Goal: Transaction & Acquisition: Purchase product/service

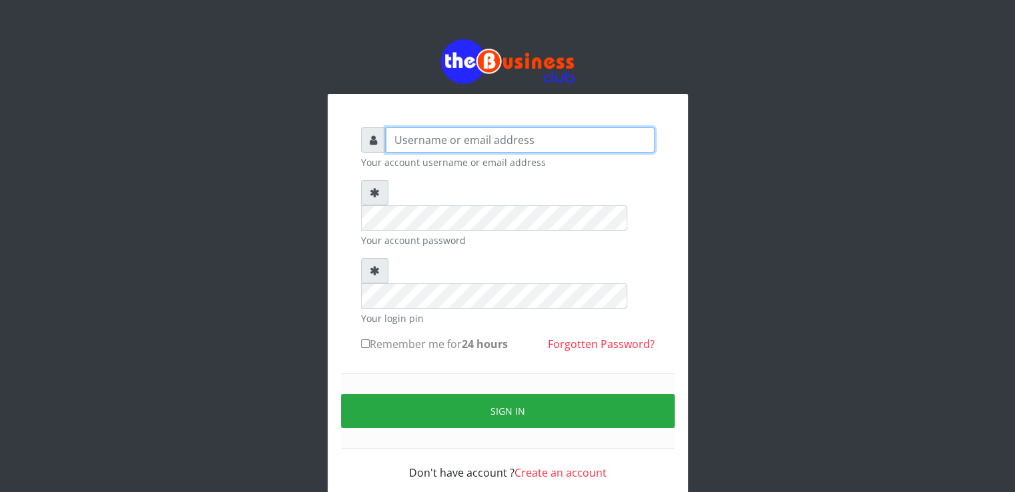
type input "ucheaaron@gmail.com"
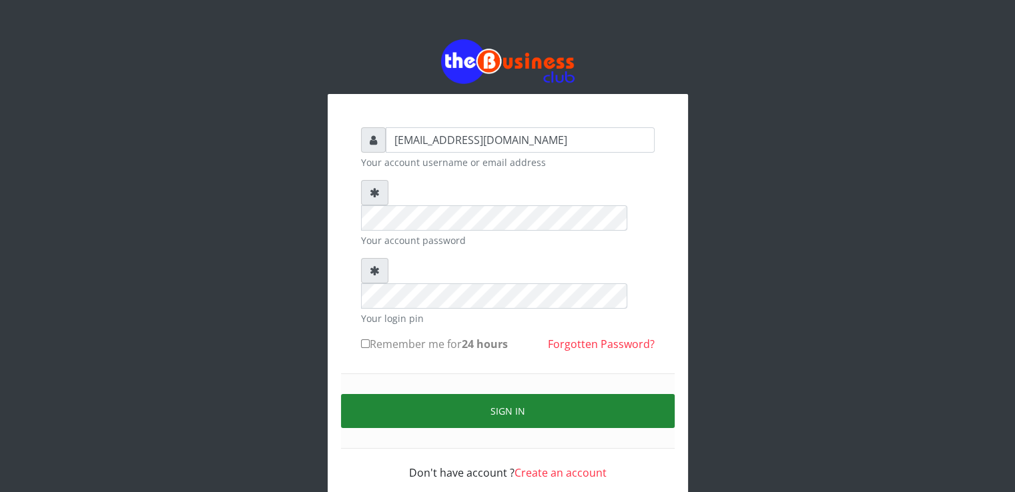
click at [437, 394] on button "Sign in" at bounding box center [508, 411] width 334 height 34
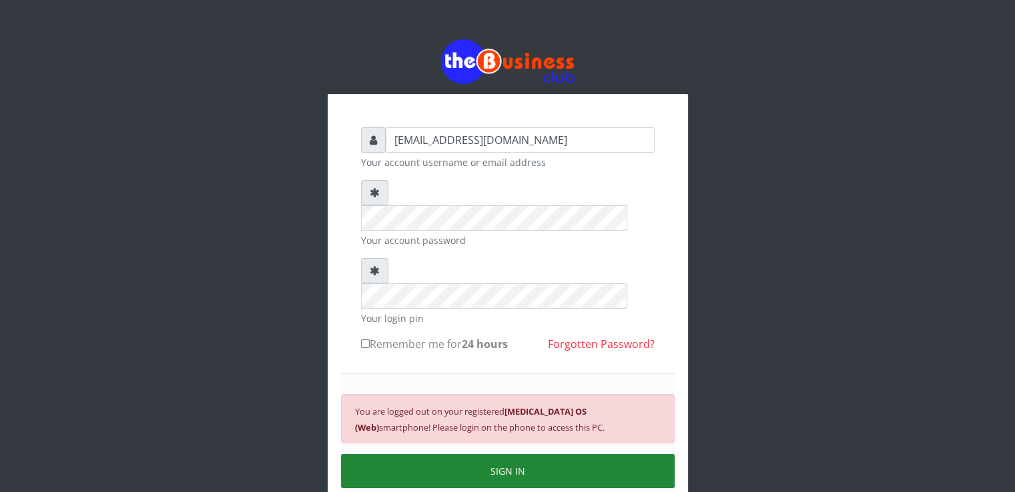
click at [427, 454] on button "SIGN IN" at bounding box center [508, 471] width 334 height 34
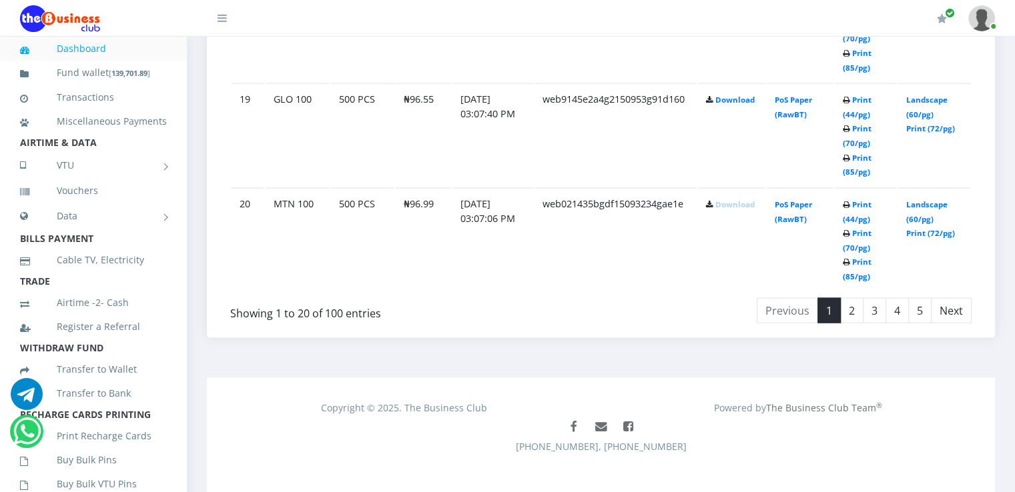
scroll to position [2649, 0]
click at [855, 297] on link "2" at bounding box center [851, 308] width 23 height 25
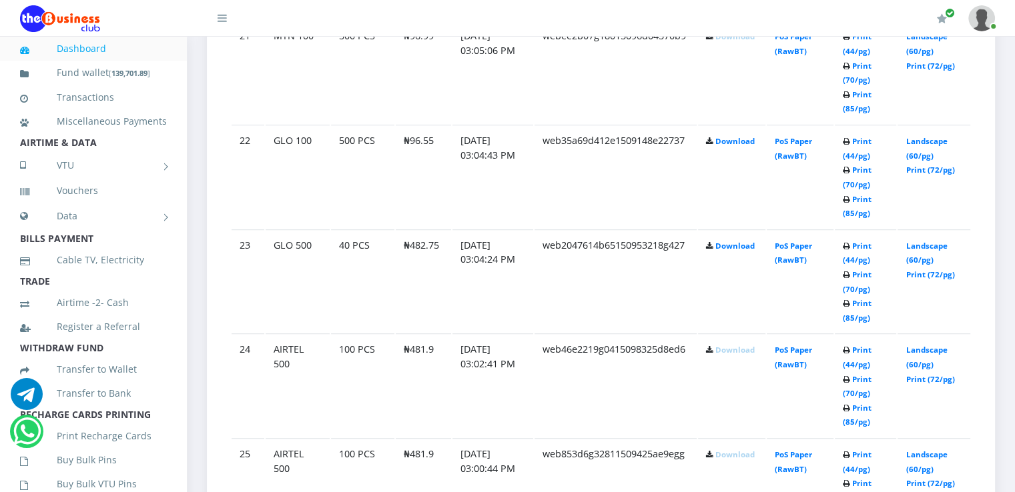
scroll to position [825, 0]
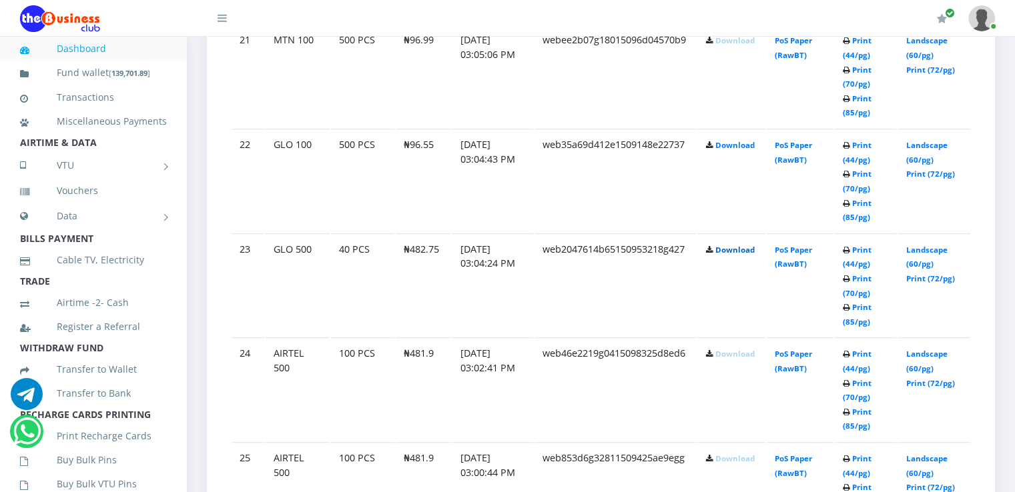
click at [732, 246] on link "Download" at bounding box center [734, 250] width 39 height 10
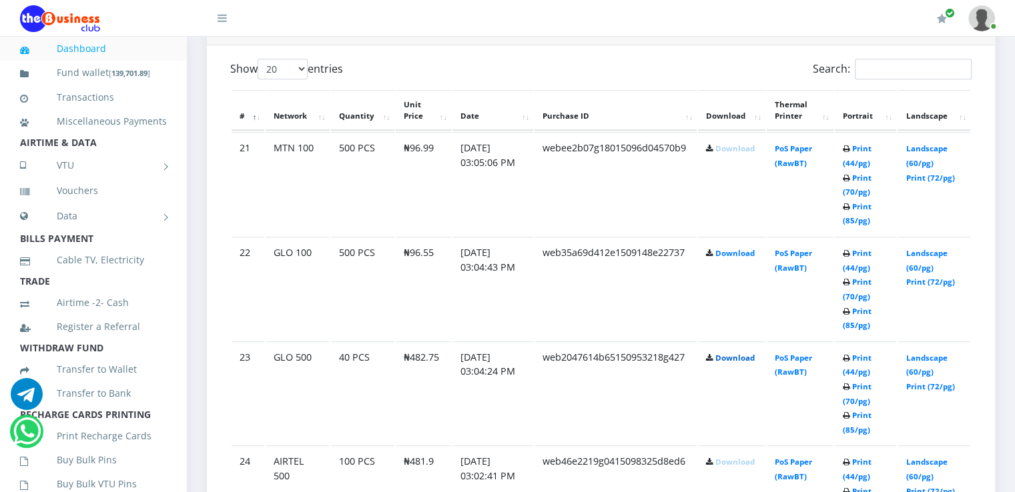
scroll to position [703, 0]
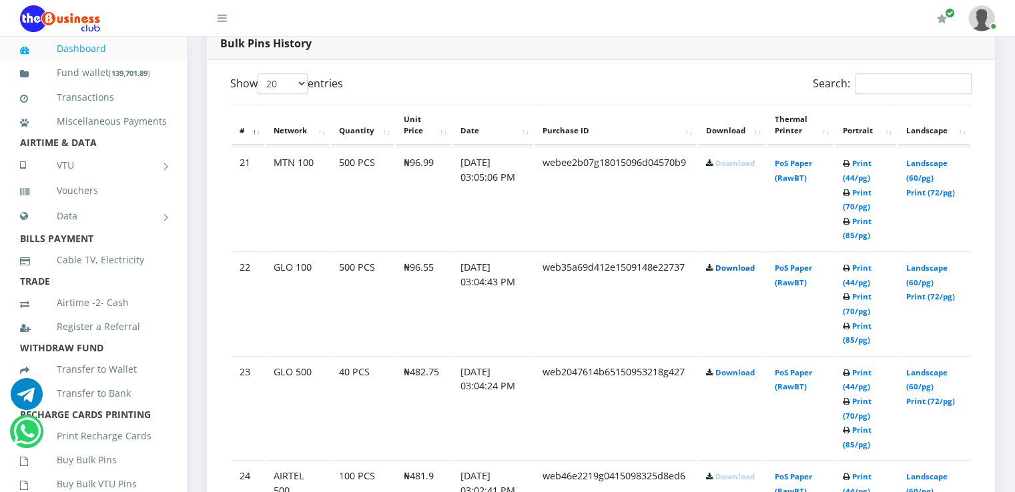
click at [726, 268] on link "Download" at bounding box center [734, 268] width 39 height 10
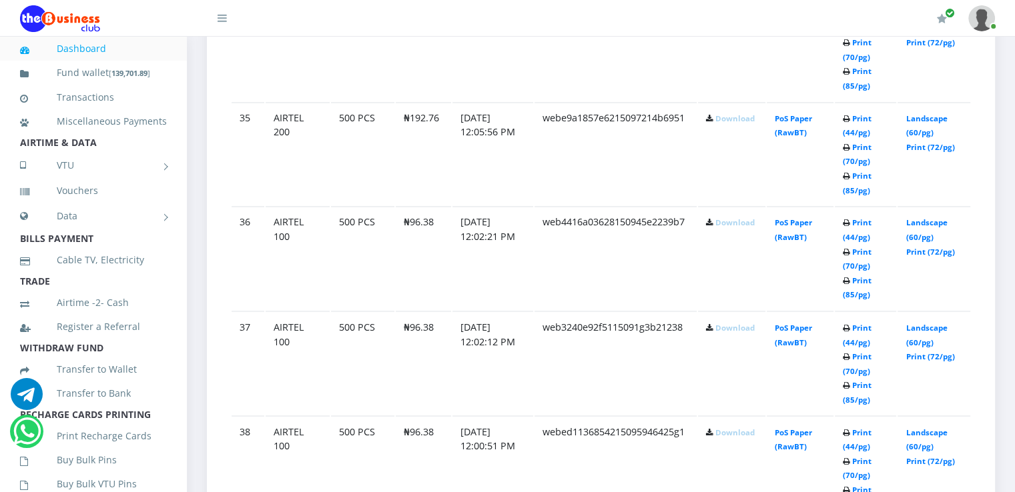
scroll to position [2649, 0]
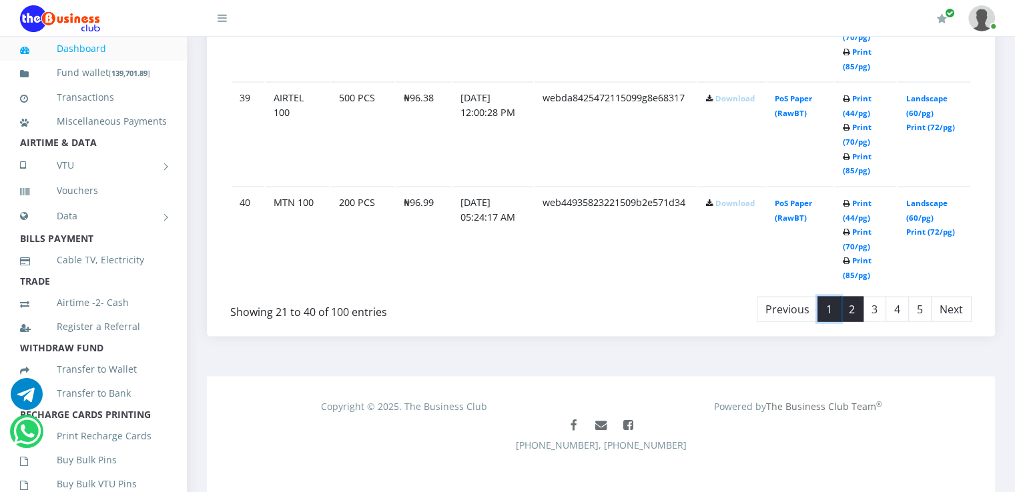
click at [831, 300] on link "1" at bounding box center [828, 309] width 23 height 25
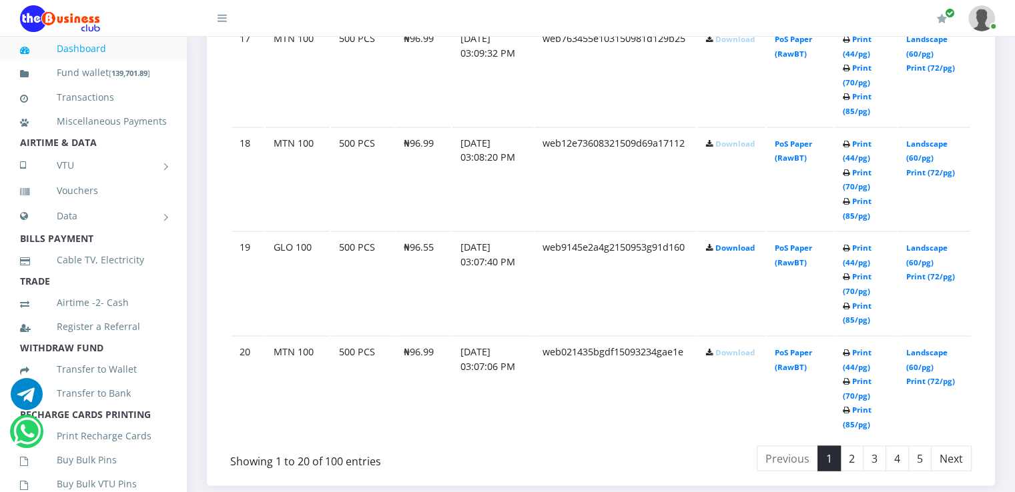
scroll to position [2503, 0]
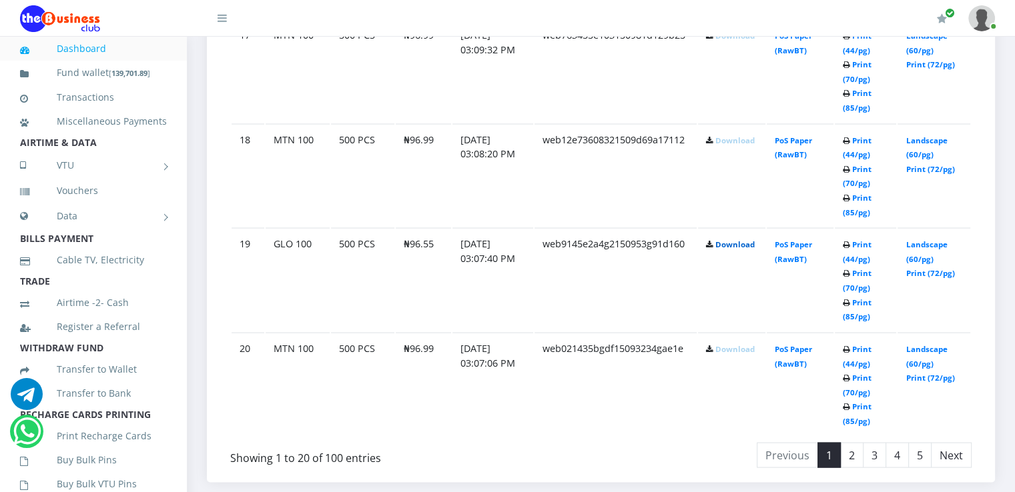
click at [740, 239] on link "Download" at bounding box center [734, 244] width 39 height 10
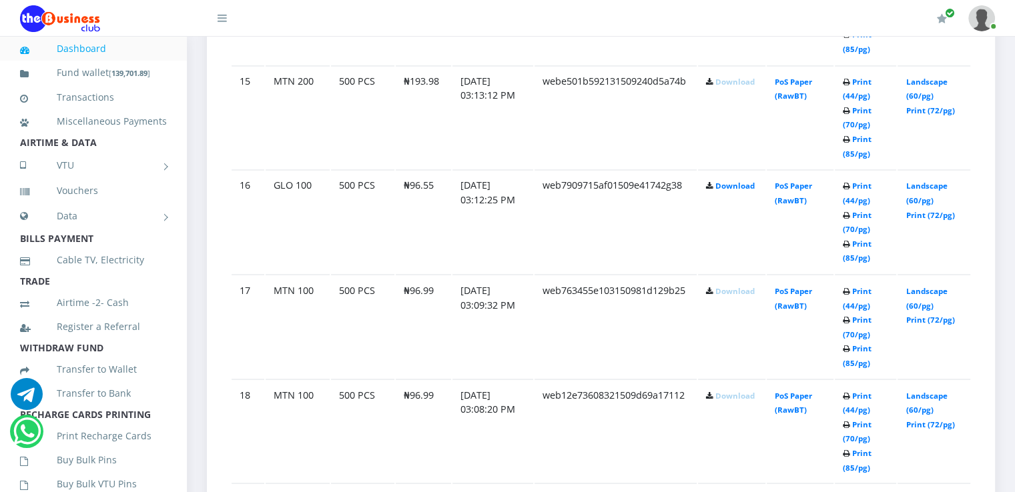
scroll to position [2237, 0]
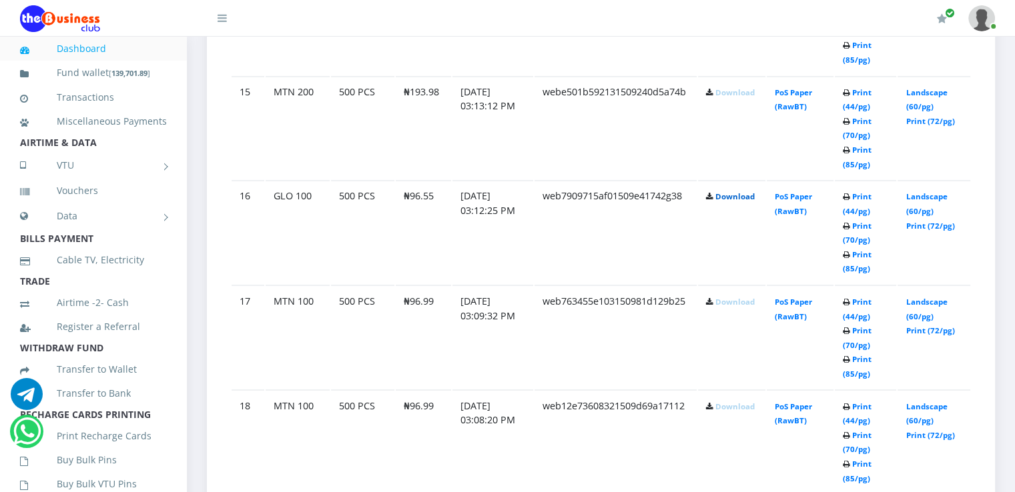
click at [725, 191] on link "Download" at bounding box center [734, 196] width 39 height 10
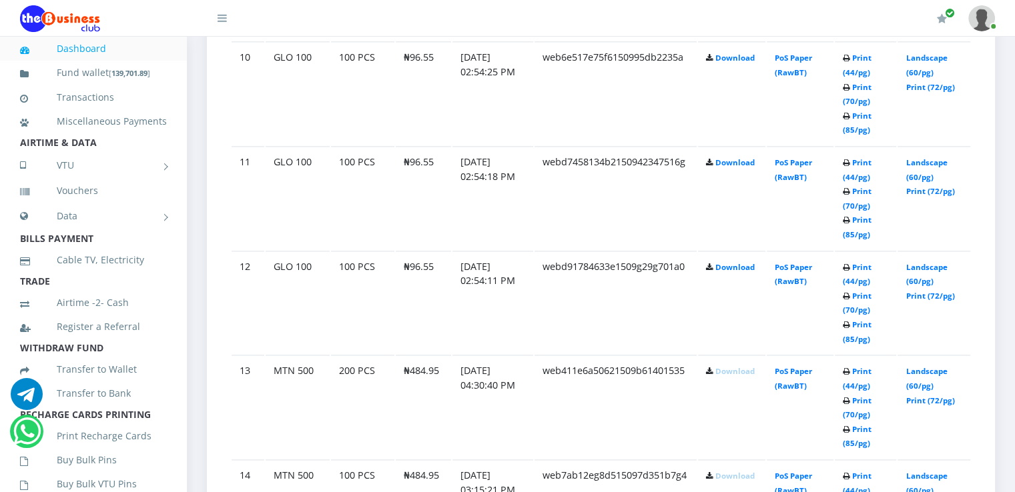
scroll to position [1741, 0]
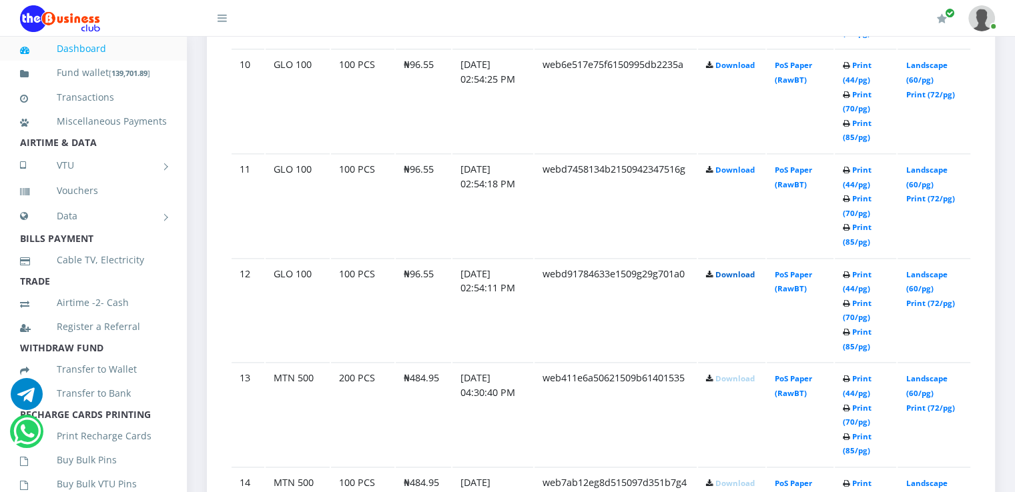
click at [731, 270] on link "Download" at bounding box center [734, 275] width 39 height 10
click at [727, 167] on link "Download" at bounding box center [734, 170] width 39 height 10
click at [723, 61] on link "Download" at bounding box center [734, 65] width 39 height 10
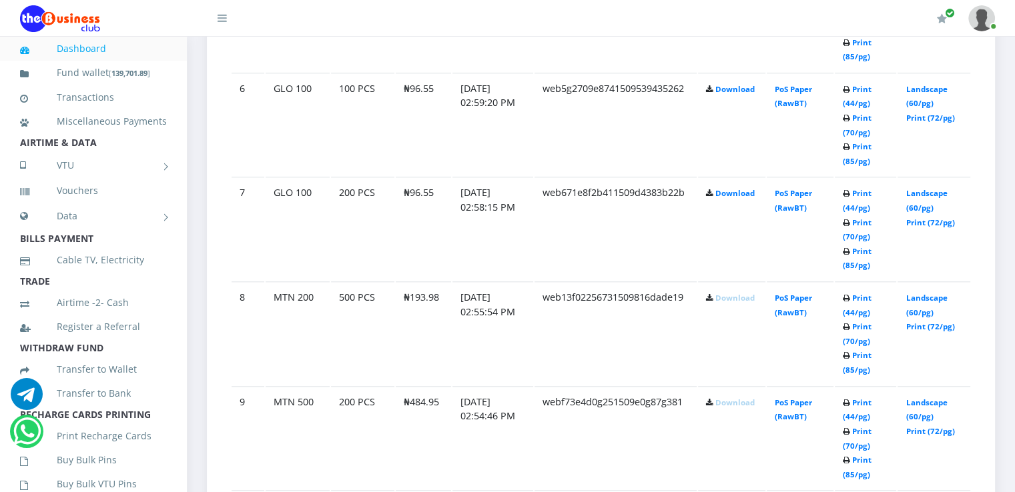
scroll to position [1296, 0]
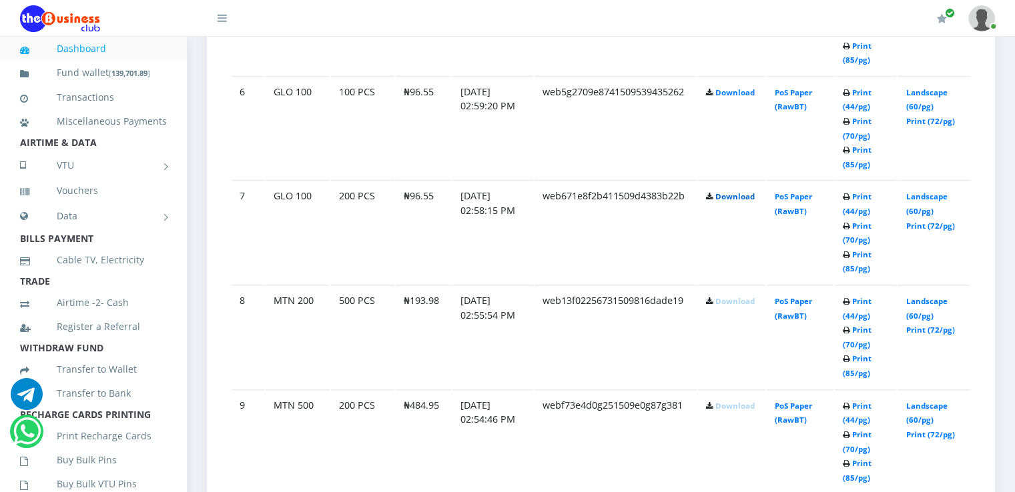
click at [726, 191] on link "Download" at bounding box center [734, 196] width 39 height 10
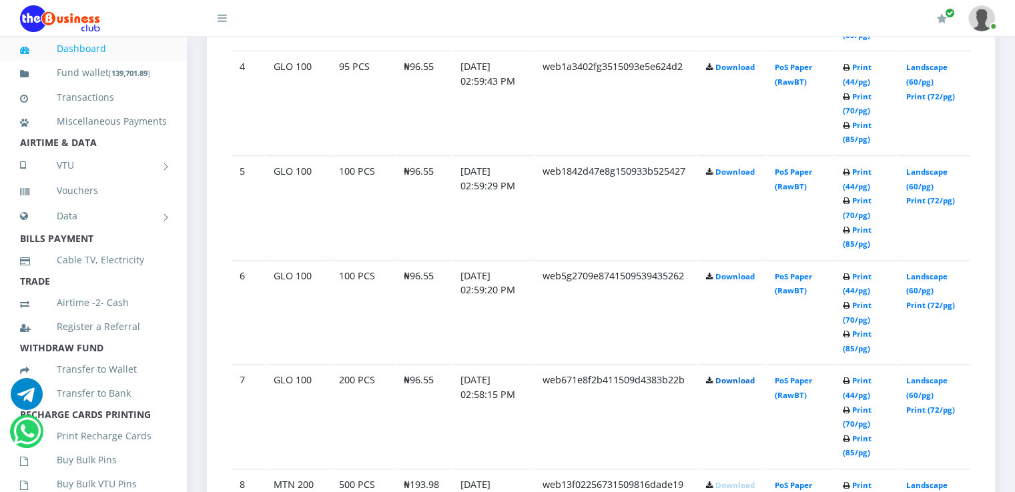
scroll to position [1101, 0]
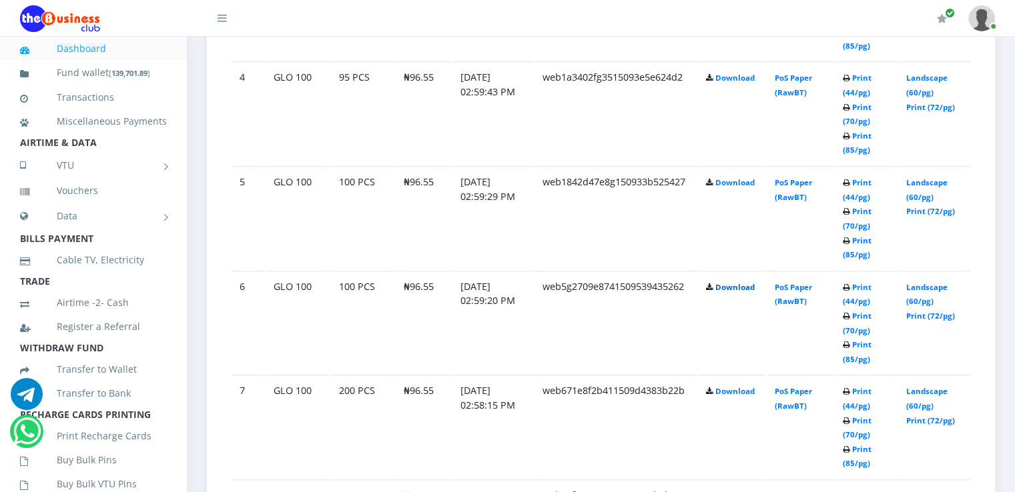
click at [747, 285] on link "Download" at bounding box center [734, 287] width 39 height 10
click at [731, 180] on link "Download" at bounding box center [734, 182] width 39 height 10
click at [735, 78] on link "Download" at bounding box center [734, 78] width 39 height 10
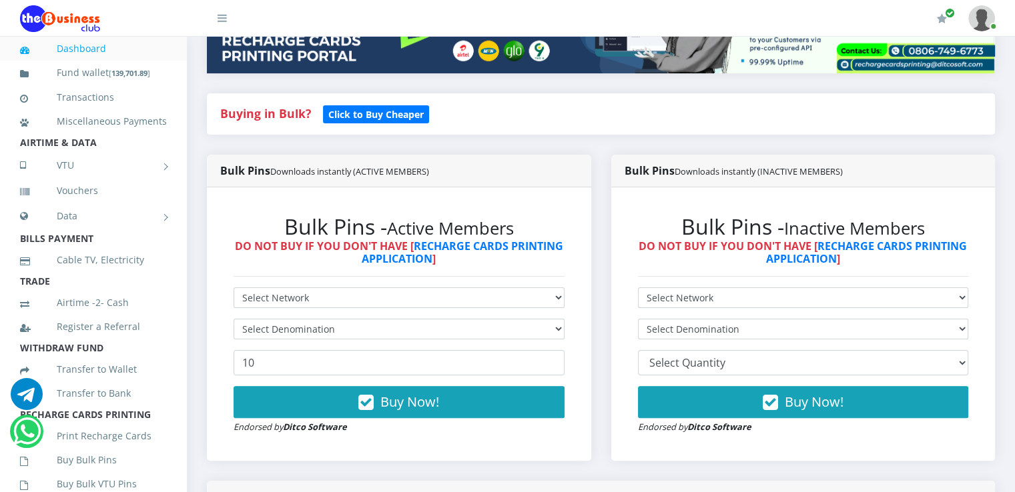
scroll to position [267, 0]
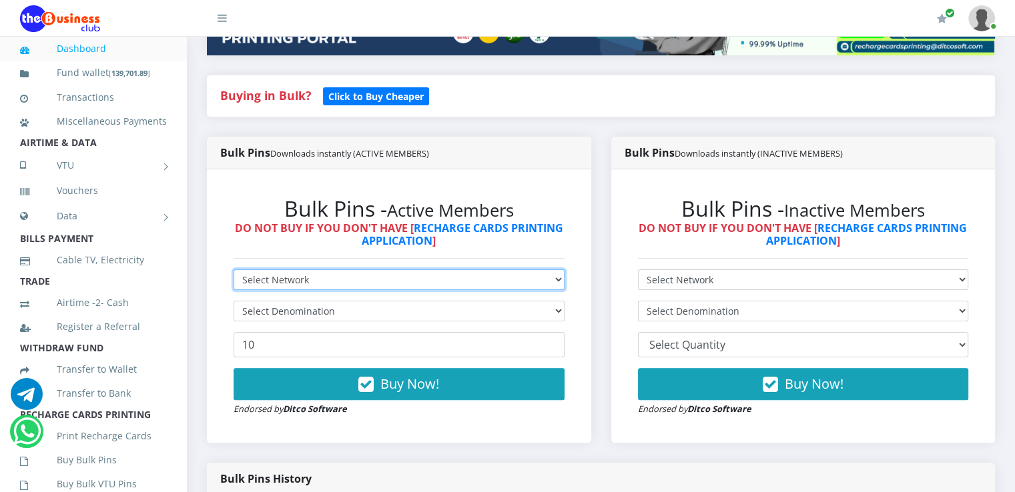
click at [288, 286] on select "Select Network MTN Globacom 9Mobile Airtel" at bounding box center [399, 280] width 331 height 21
select select "MTN"
click at [234, 270] on select "Select Network MTN Globacom 9Mobile Airtel" at bounding box center [399, 280] width 331 height 21
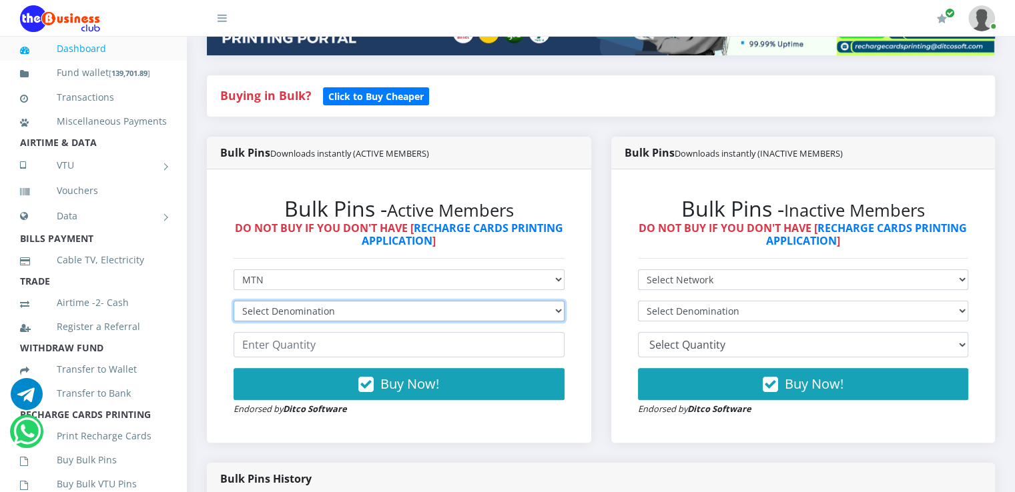
click at [296, 308] on select "Select Denomination MTN NGN100 - ₦96.99 MTN NGN200 - ₦193.98 MTN NGN400 - ₦387.…" at bounding box center [399, 311] width 331 height 21
select select "484.95-500"
click at [234, 301] on select "Select Denomination MTN NGN100 - ₦96.99 MTN NGN200 - ₦193.98 MTN NGN400 - ₦387.…" at bounding box center [399, 311] width 331 height 21
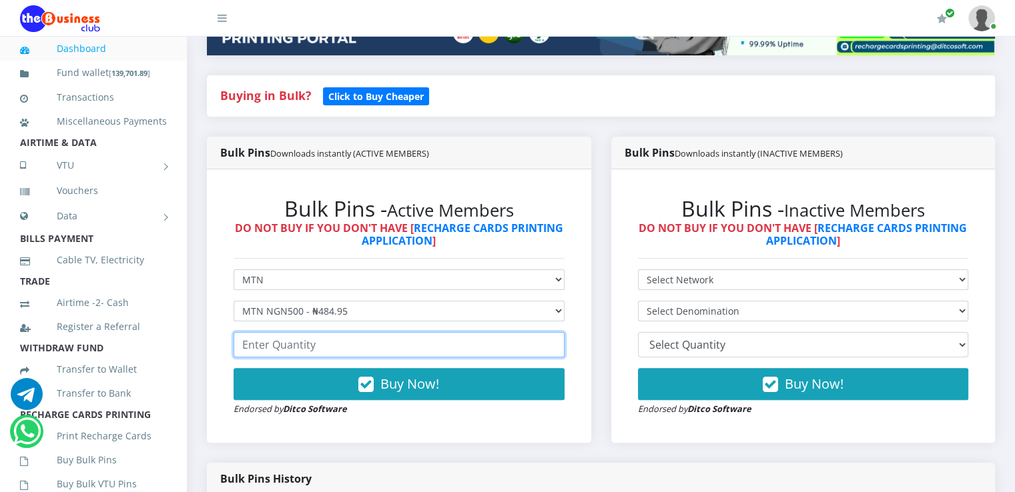
click at [298, 350] on input "number" at bounding box center [399, 344] width 331 height 25
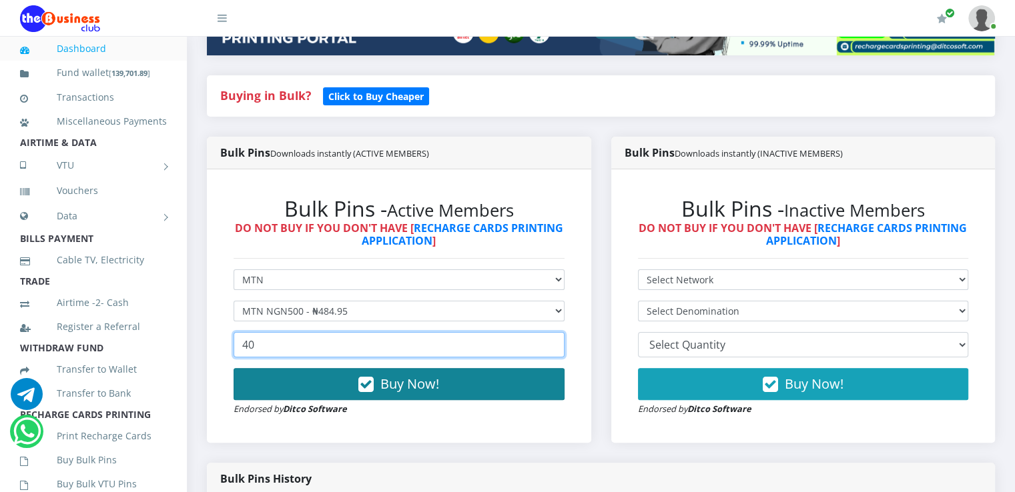
type input "40"
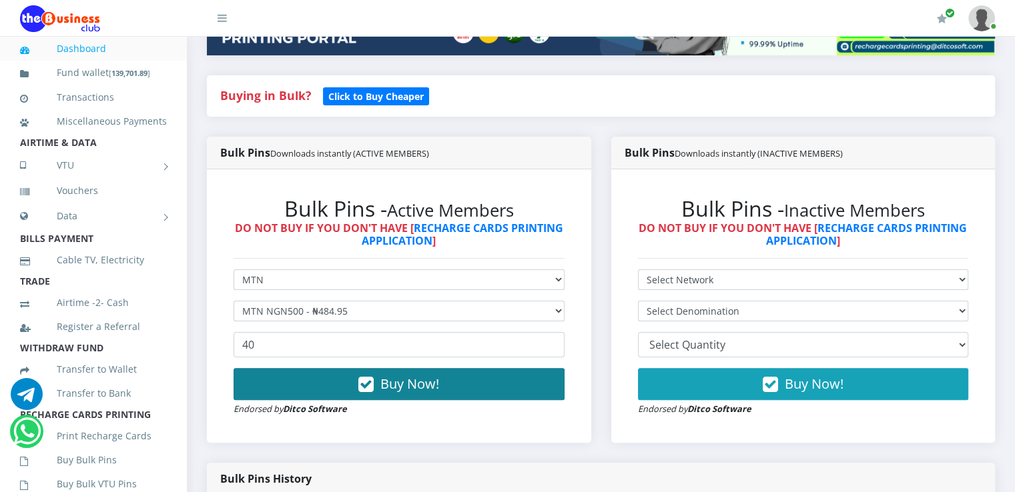
click at [316, 388] on button "Buy Now!" at bounding box center [399, 384] width 331 height 32
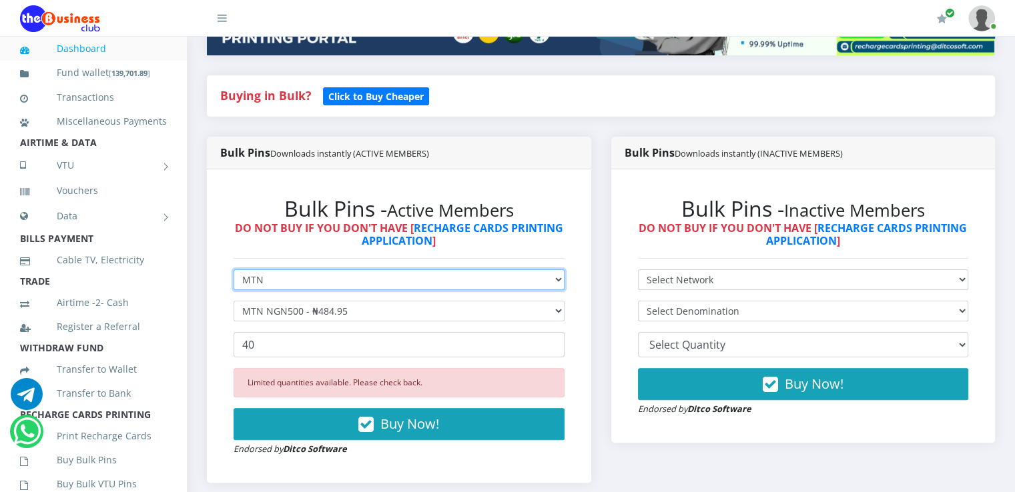
click at [292, 276] on select "Select Network MTN Globacom 9Mobile Airtel" at bounding box center [399, 280] width 331 height 21
select select "Airtel"
click at [234, 270] on select "Select Network MTN Globacom 9Mobile Airtel" at bounding box center [399, 280] width 331 height 21
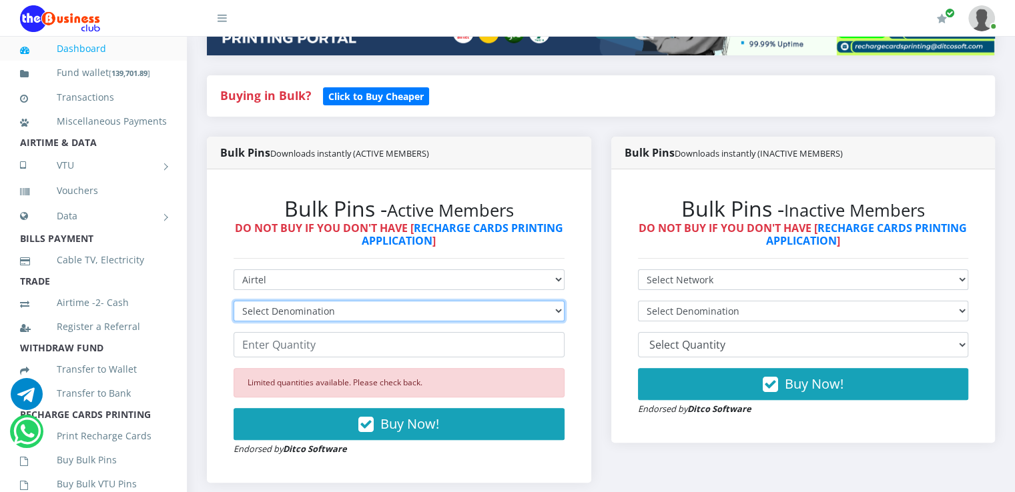
click at [288, 310] on select "Select Denomination Airtel NGN100 - ₦96.38 Airtel NGN200 - ₦192.76 Airtel NGN50…" at bounding box center [399, 311] width 331 height 21
select select "481.9-500"
click at [234, 301] on select "Select Denomination Airtel NGN100 - ₦96.38 Airtel NGN200 - ₦192.76 Airtel NGN50…" at bounding box center [399, 311] width 331 height 21
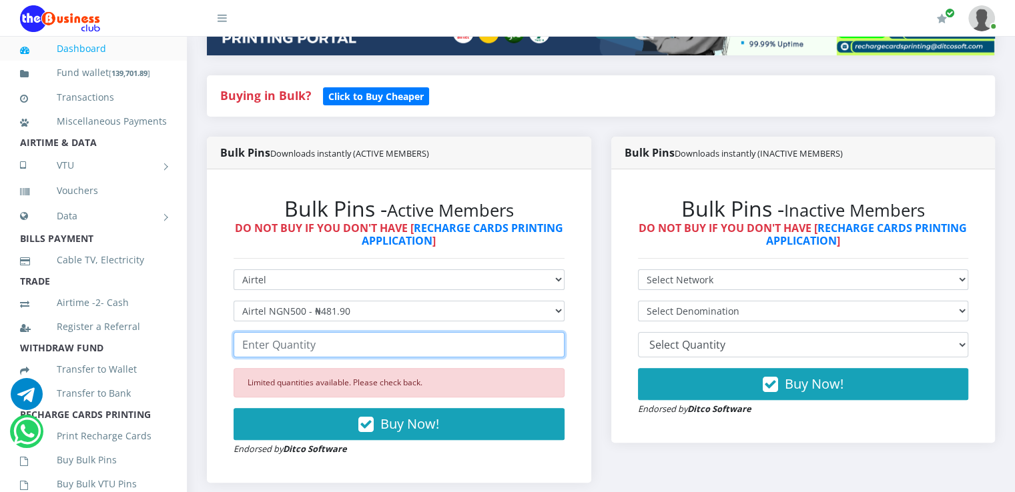
click at [280, 342] on input "number" at bounding box center [399, 344] width 331 height 25
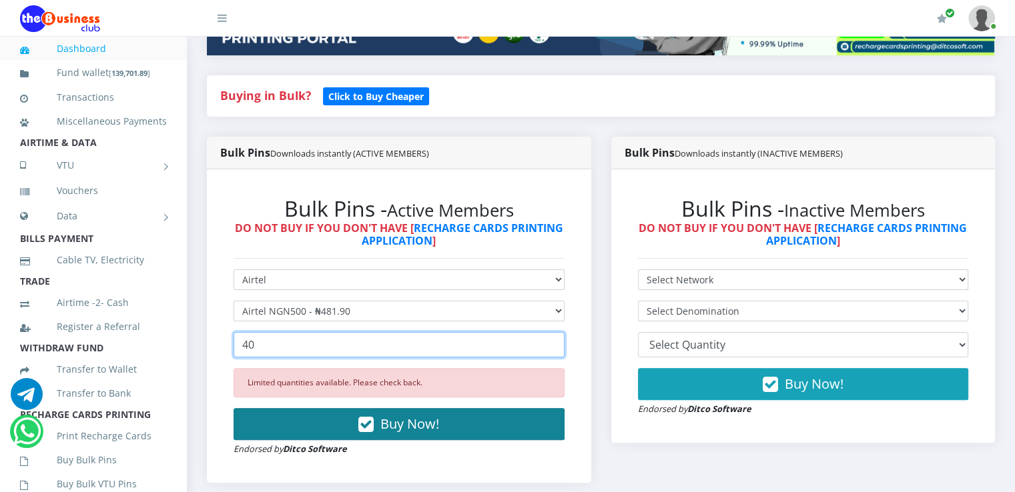
type input "40"
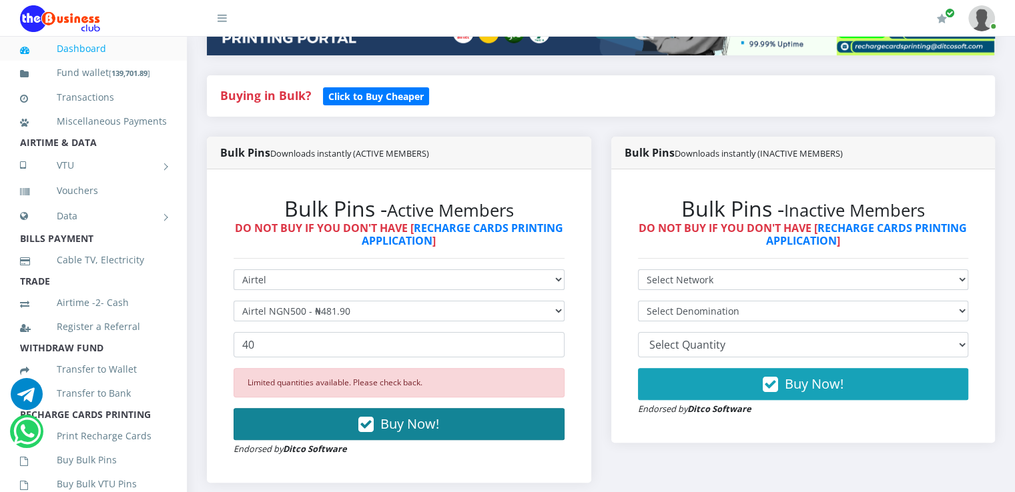
click at [318, 416] on button "Buy Now!" at bounding box center [399, 424] width 331 height 32
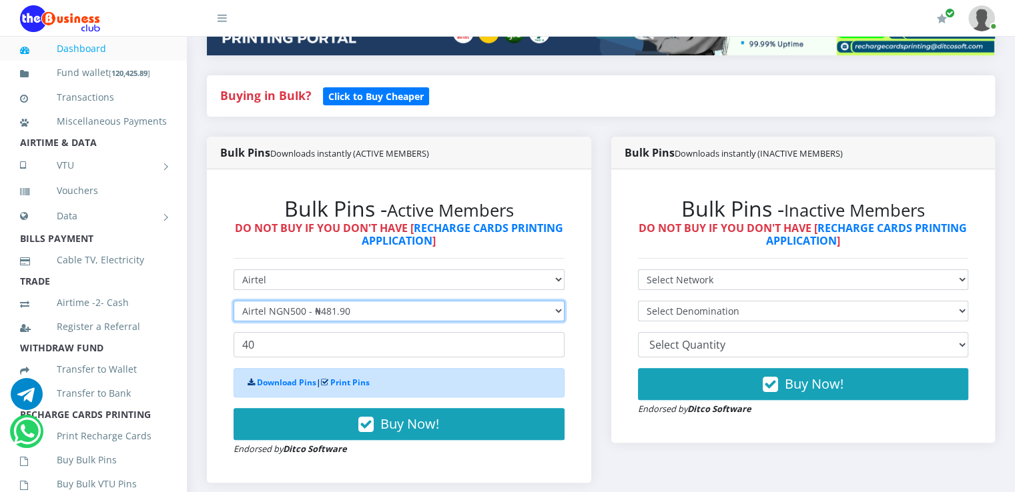
click at [324, 308] on select "Select Denomination Airtel NGN100 - ₦96.38 Airtel NGN200 - ₦192.76 Airtel NGN50…" at bounding box center [399, 311] width 331 height 21
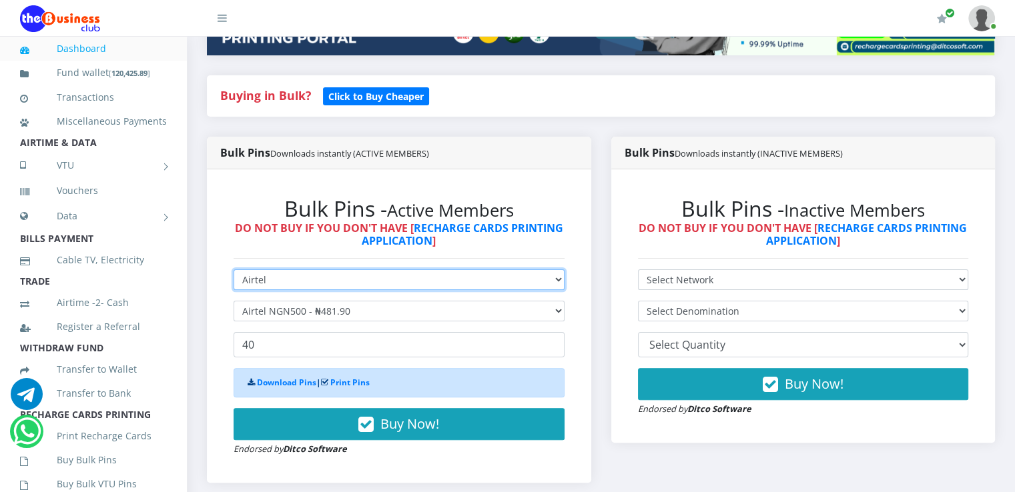
click at [309, 288] on select "Select Network MTN Globacom 9Mobile Airtel" at bounding box center [399, 280] width 331 height 21
select select "Glo"
click at [234, 270] on select "Select Network MTN Globacom 9Mobile Airtel" at bounding box center [399, 280] width 331 height 21
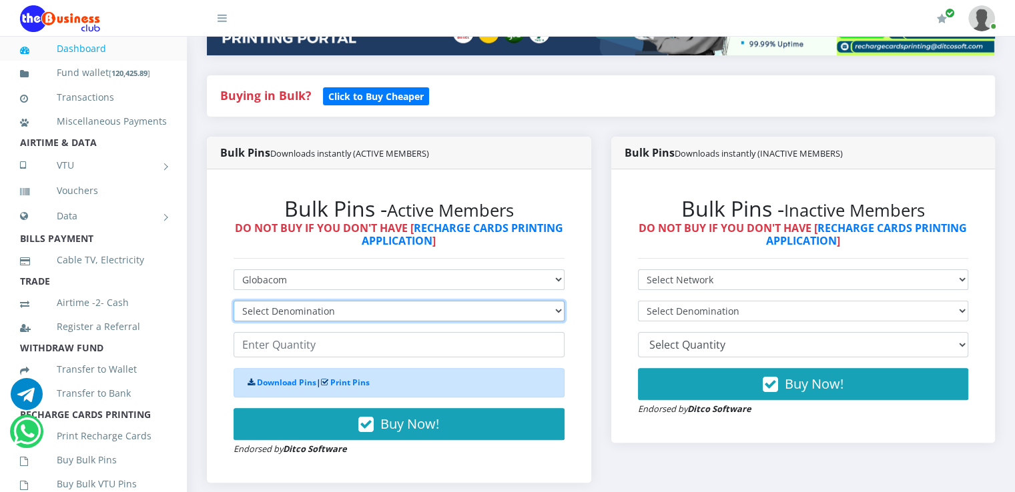
click at [277, 308] on select "Select Denomination Glo NGN100 - ₦96.55 Glo NGN200 - ₦193.10 Glo NGN500 - ₦482.…" at bounding box center [399, 311] width 331 height 21
select select "193.1-200"
click at [234, 301] on select "Select Denomination Glo NGN100 - ₦96.55 Glo NGN200 - ₦193.10 Glo NGN500 - ₦482.…" at bounding box center [399, 311] width 331 height 21
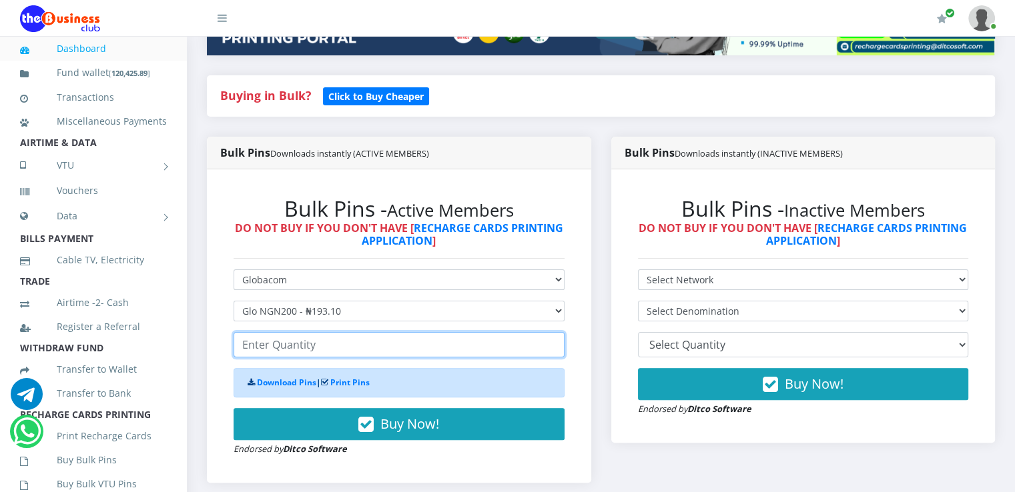
click at [310, 356] on input "number" at bounding box center [399, 344] width 331 height 25
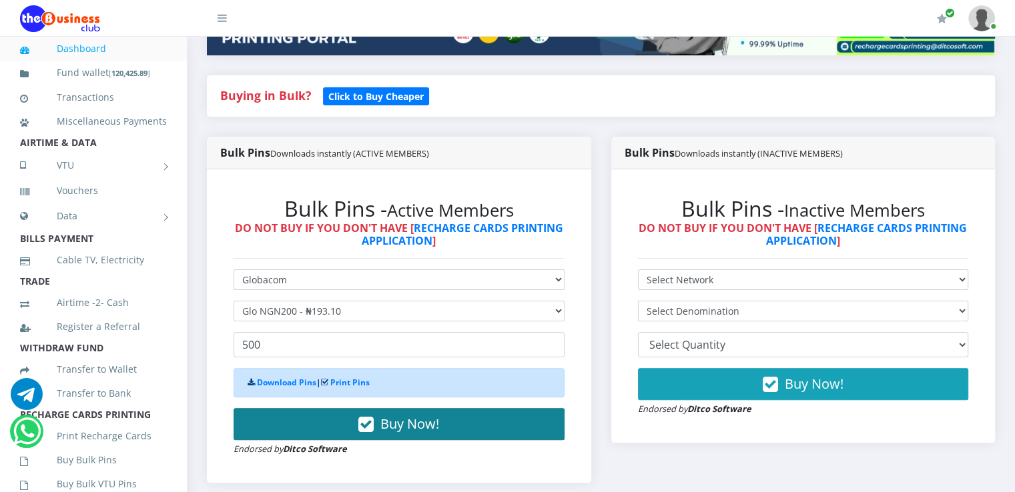
click at [308, 423] on button "Buy Now!" at bounding box center [399, 424] width 331 height 32
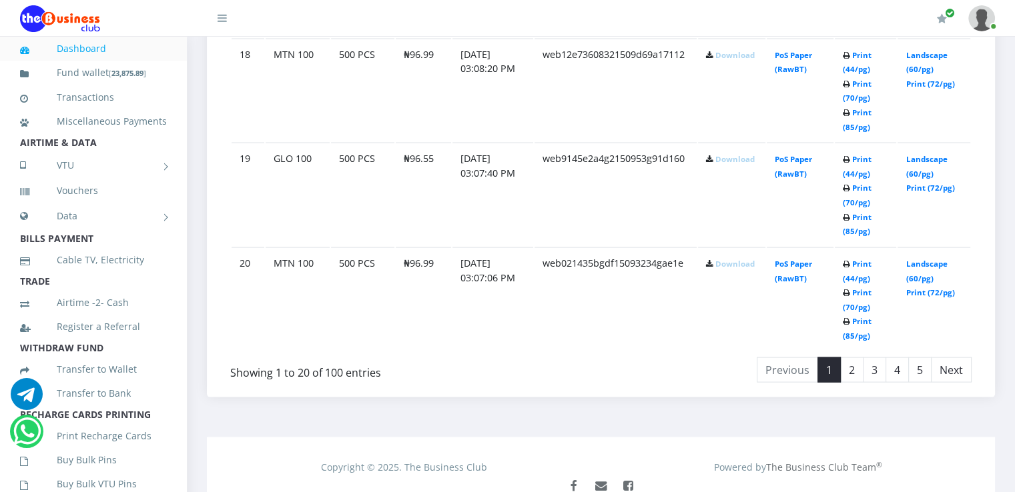
scroll to position [2689, 0]
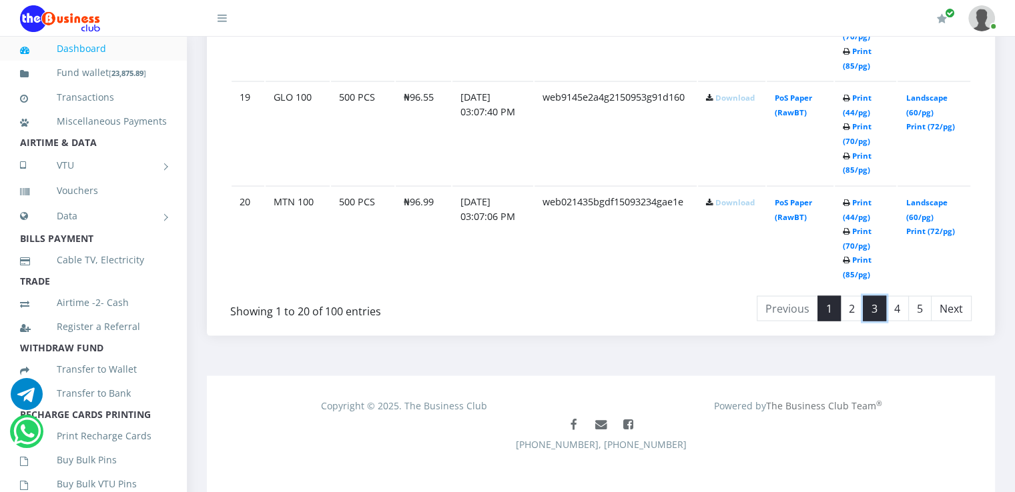
click at [873, 304] on link "3" at bounding box center [874, 308] width 23 height 25
click at [907, 297] on link "4" at bounding box center [896, 308] width 23 height 25
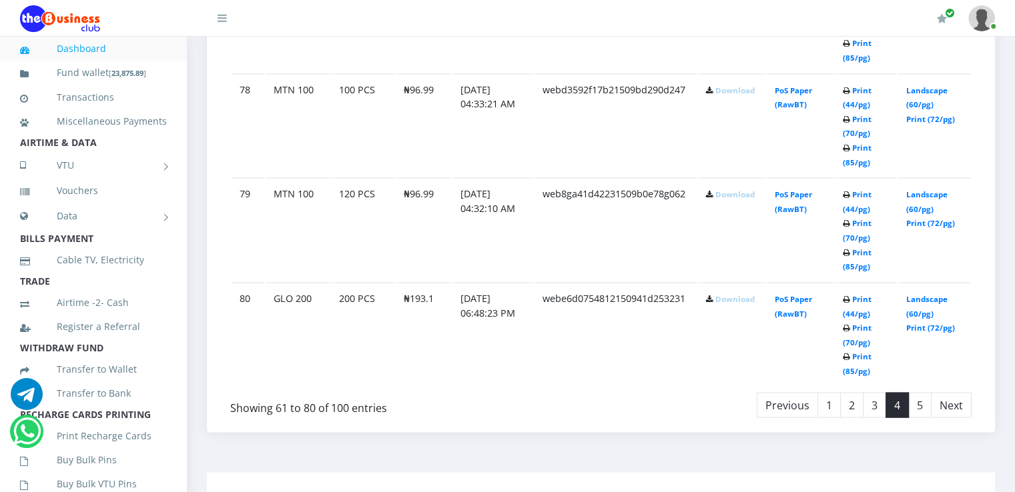
scroll to position [2622, 0]
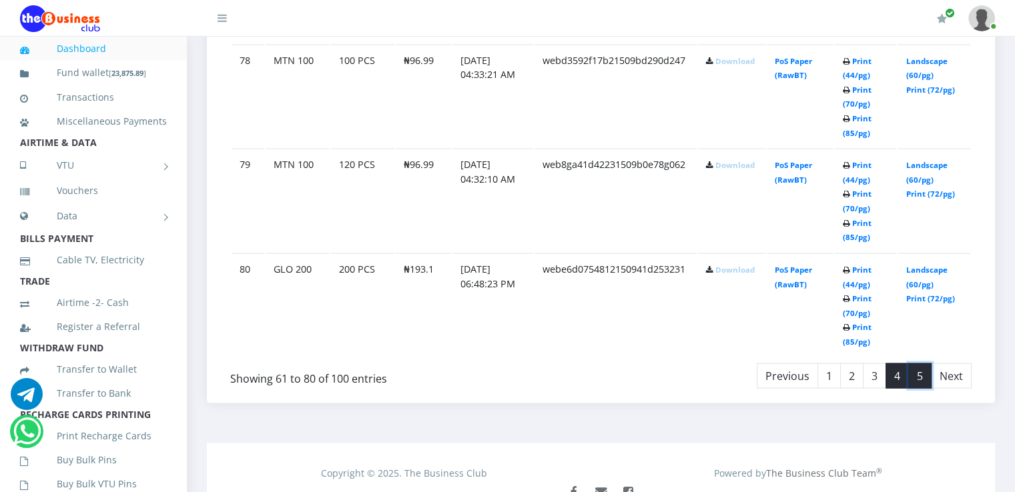
click at [918, 365] on link "5" at bounding box center [919, 376] width 23 height 25
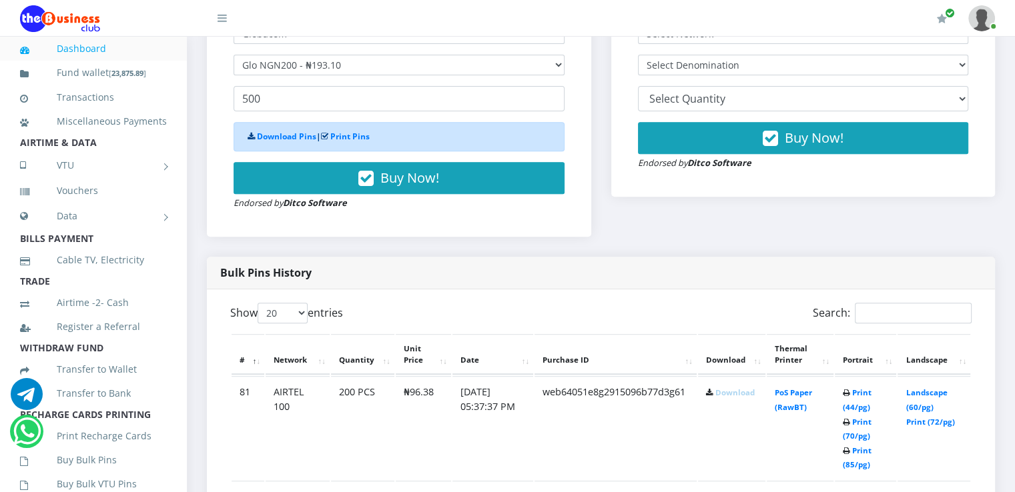
scroll to position [438, 0]
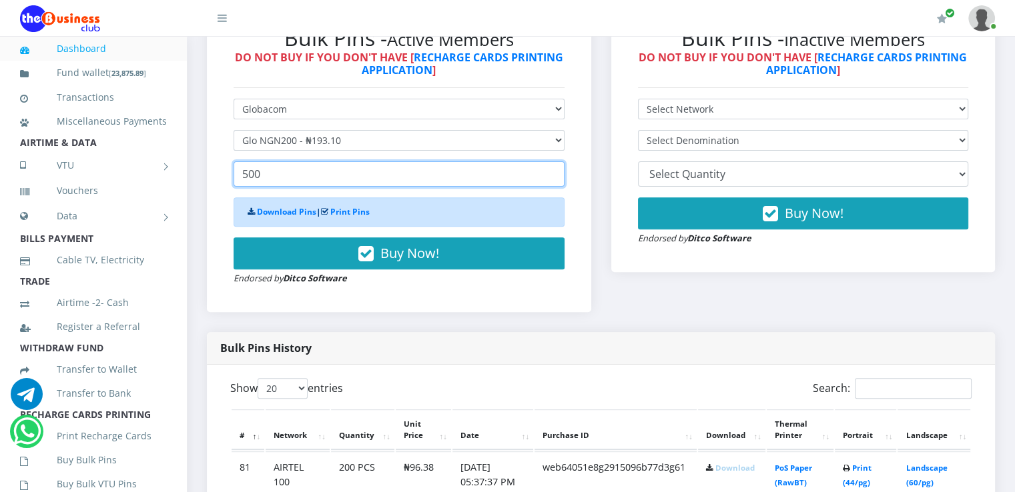
click at [281, 178] on input "500" at bounding box center [399, 173] width 331 height 25
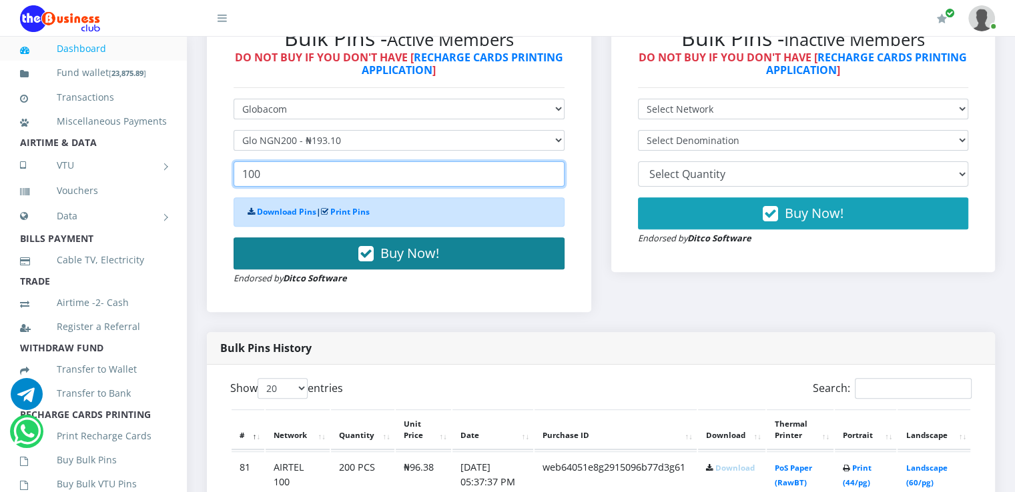
type input "100"
click at [296, 254] on button "Buy Now!" at bounding box center [399, 254] width 331 height 32
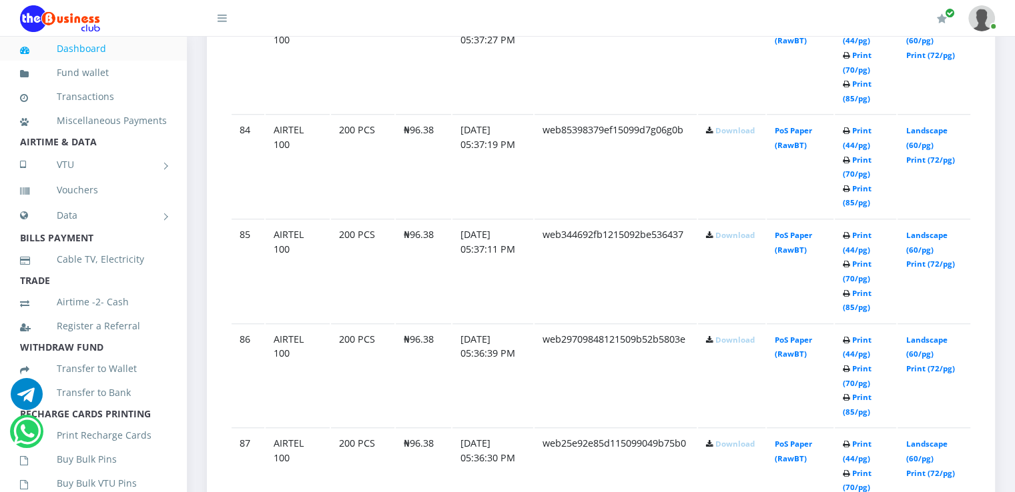
scroll to position [0, 0]
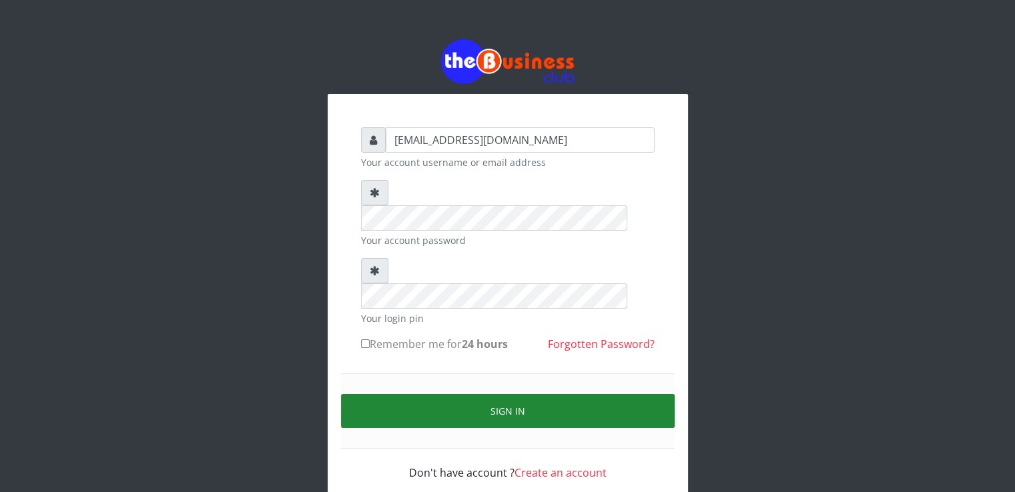
click at [455, 394] on button "Sign in" at bounding box center [508, 411] width 334 height 34
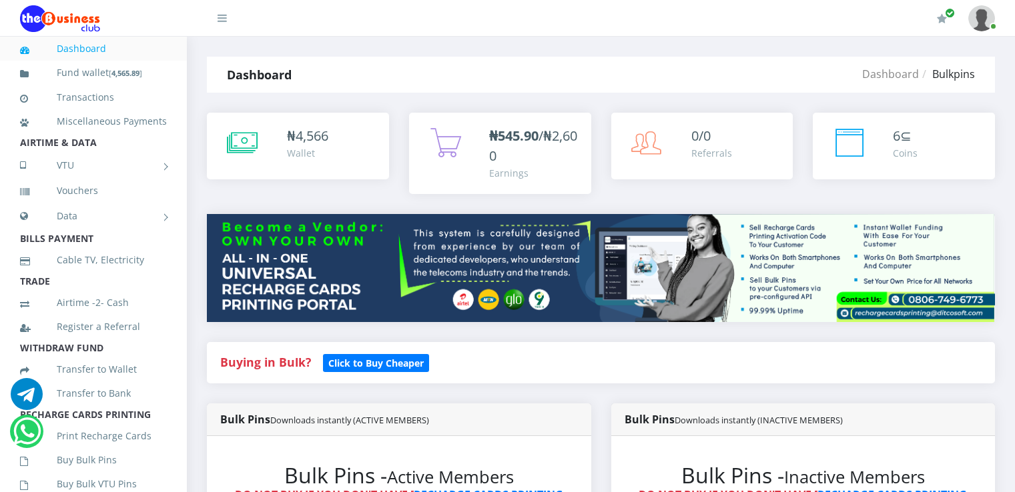
click at [94, 182] on link "VTU" at bounding box center [93, 165] width 147 height 33
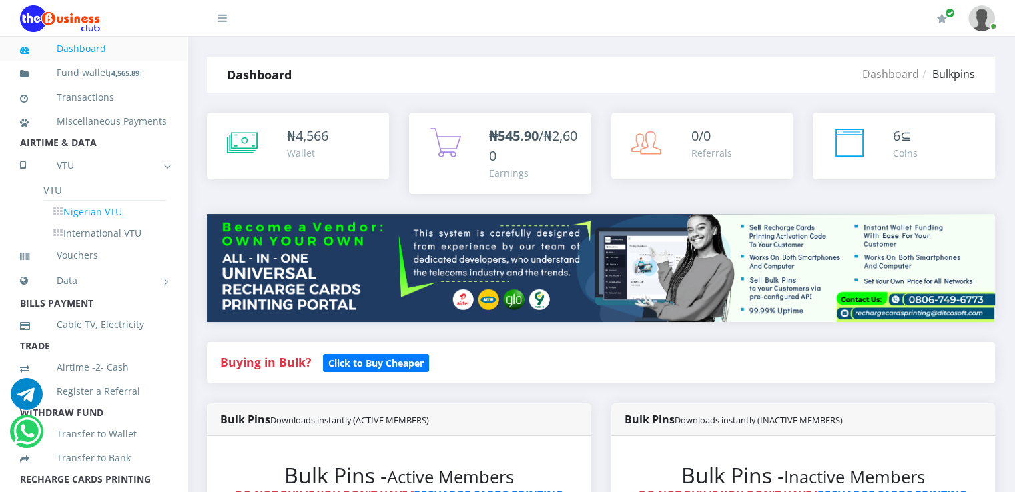
click at [93, 224] on link "Nigerian VTU" at bounding box center [104, 212] width 123 height 23
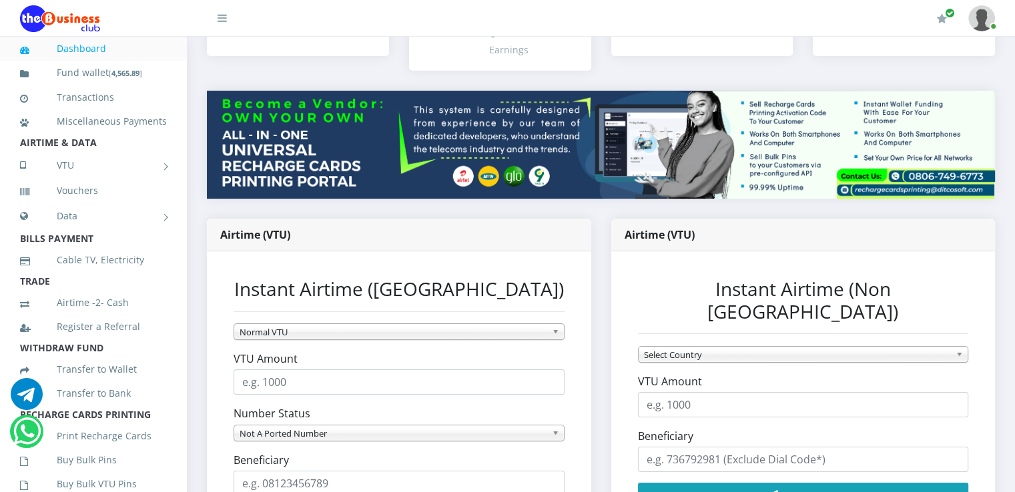
scroll to position [167, 0]
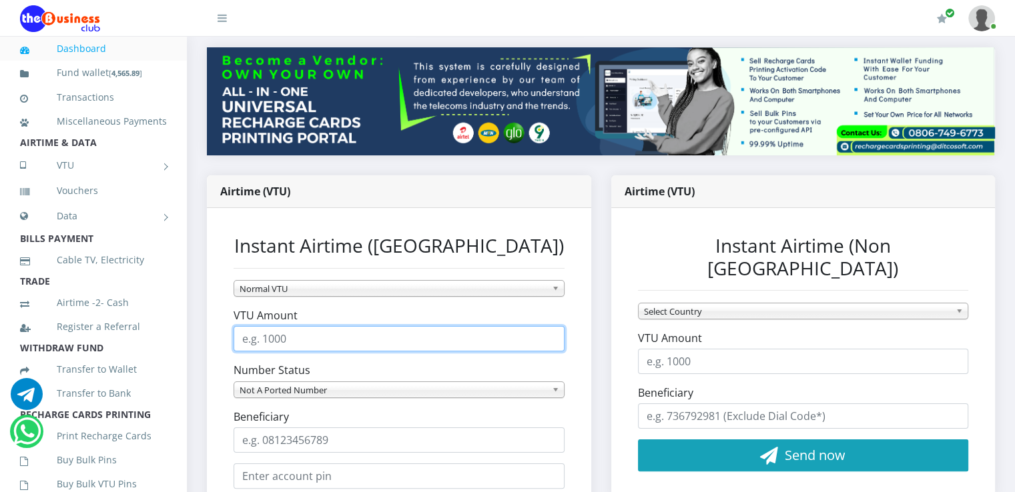
click at [321, 338] on input "VTU Amount" at bounding box center [399, 338] width 331 height 25
type input "500"
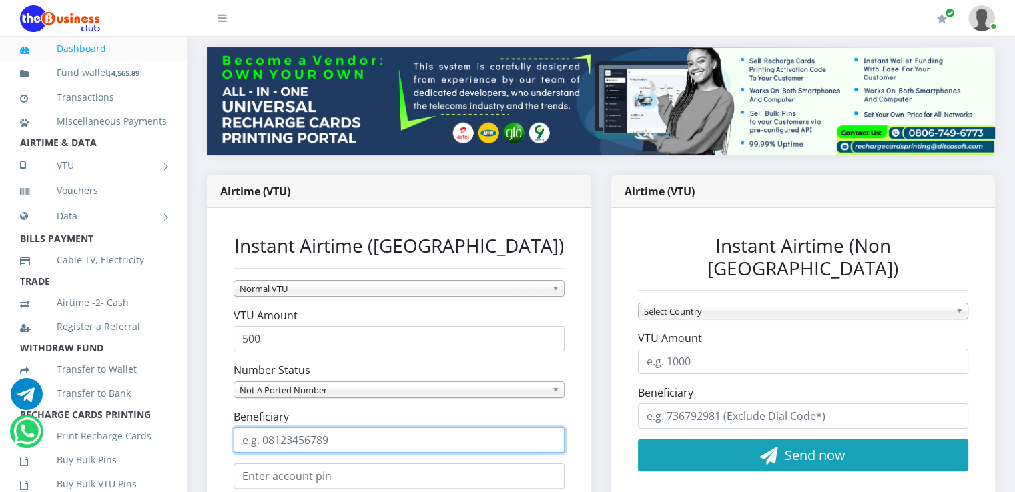
click at [340, 441] on input "Beneficiary" at bounding box center [399, 440] width 331 height 25
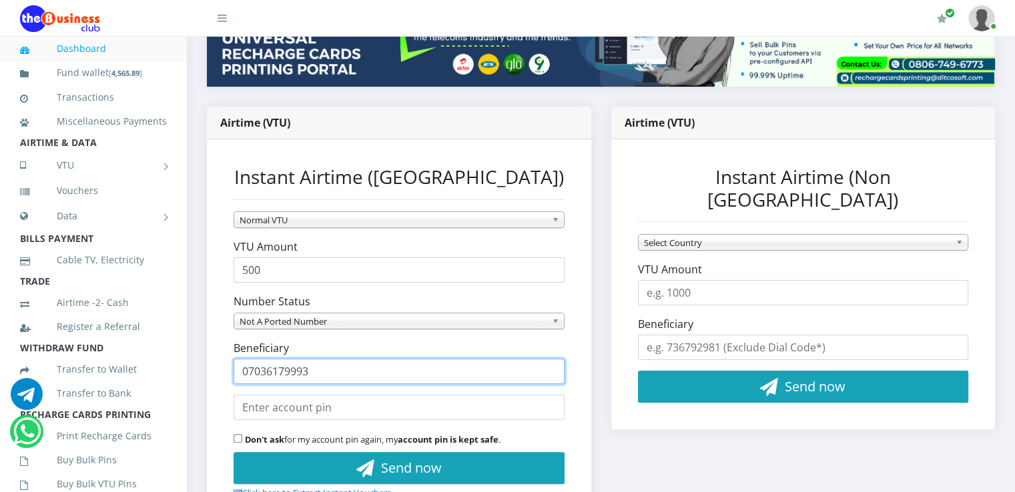
scroll to position [264, 0]
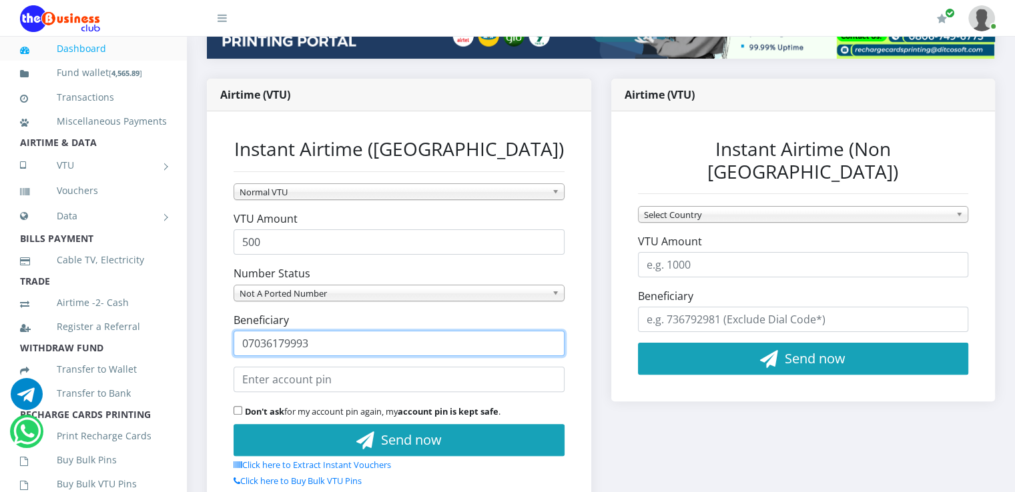
type input "07036179993"
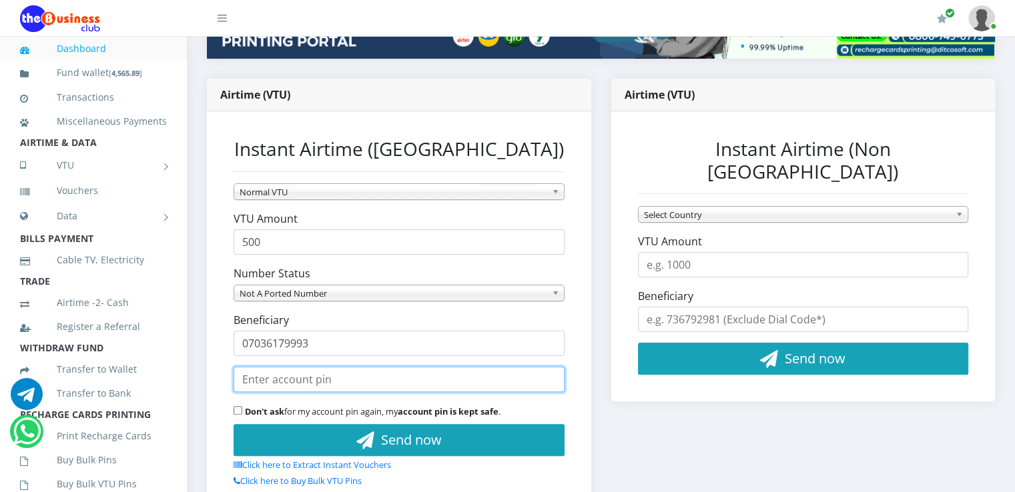
click at [306, 373] on input "text" at bounding box center [399, 379] width 331 height 25
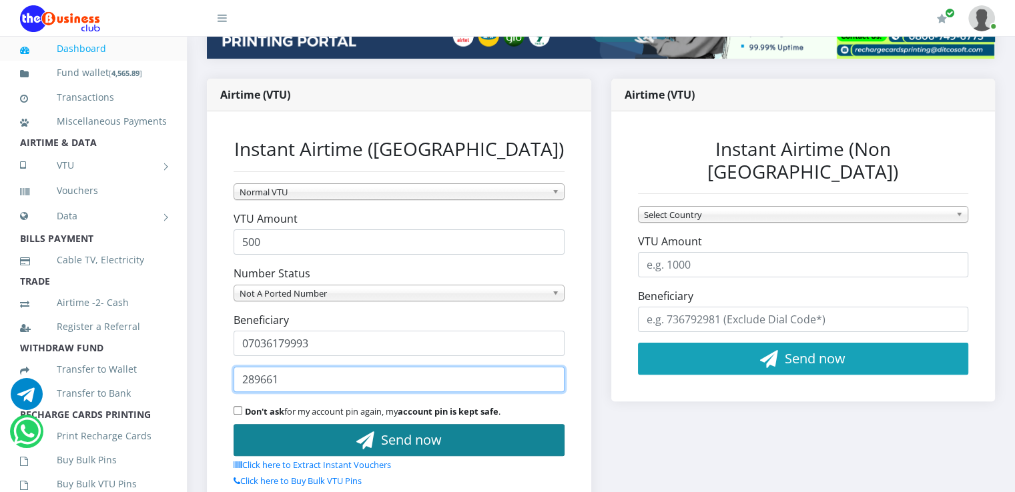
type input "289661"
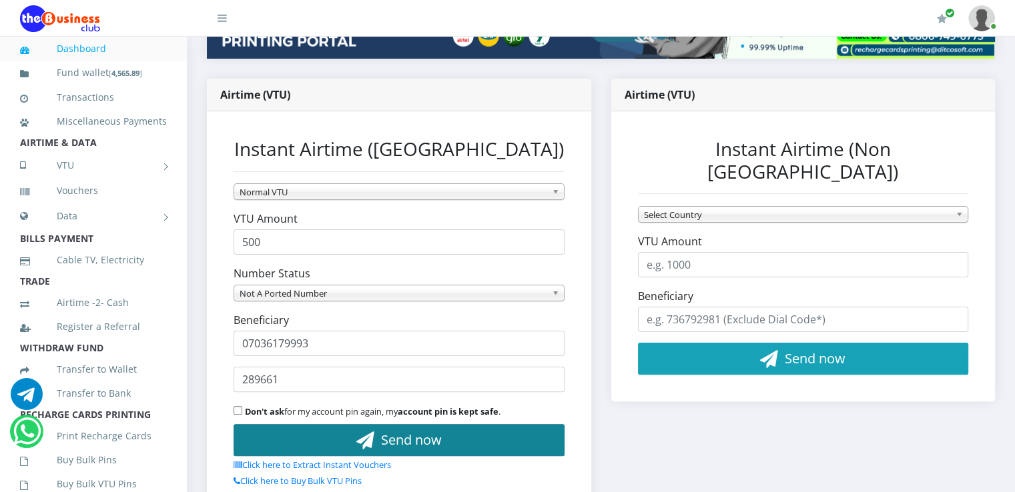
click at [310, 438] on button "Send now" at bounding box center [399, 440] width 331 height 32
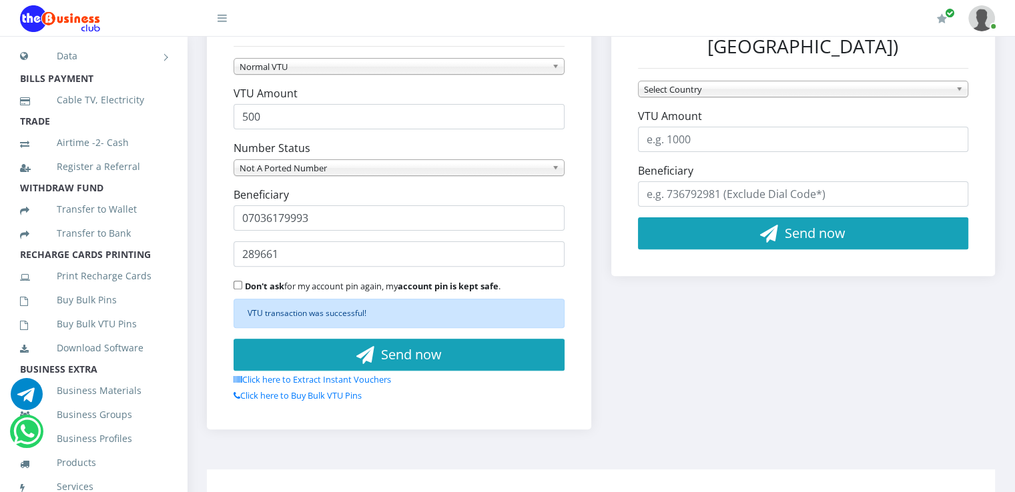
scroll to position [180, 0]
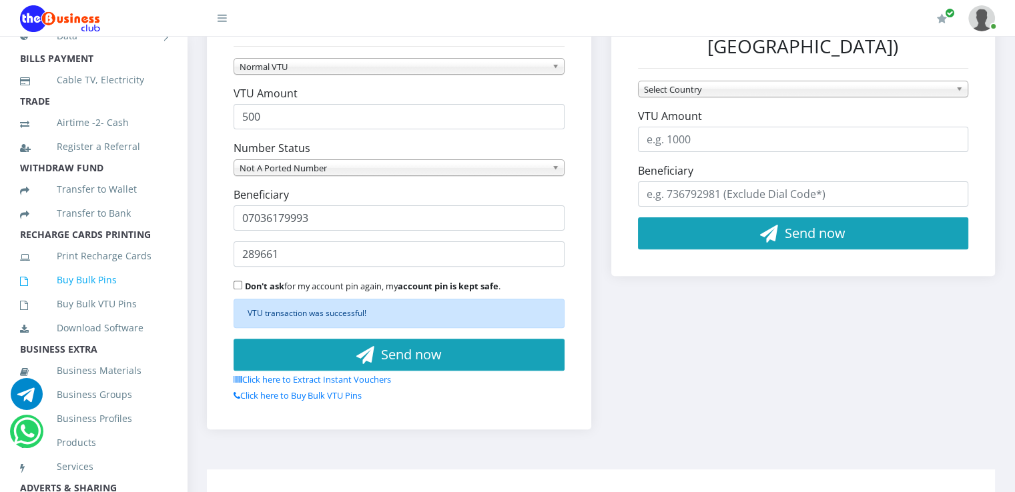
click at [71, 296] on link "Buy Bulk Pins" at bounding box center [93, 280] width 147 height 31
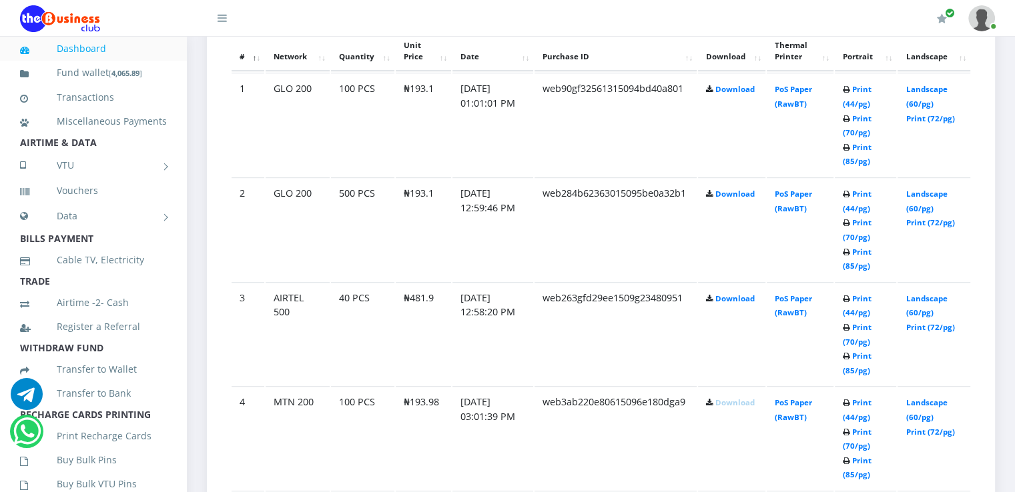
scroll to position [781, 0]
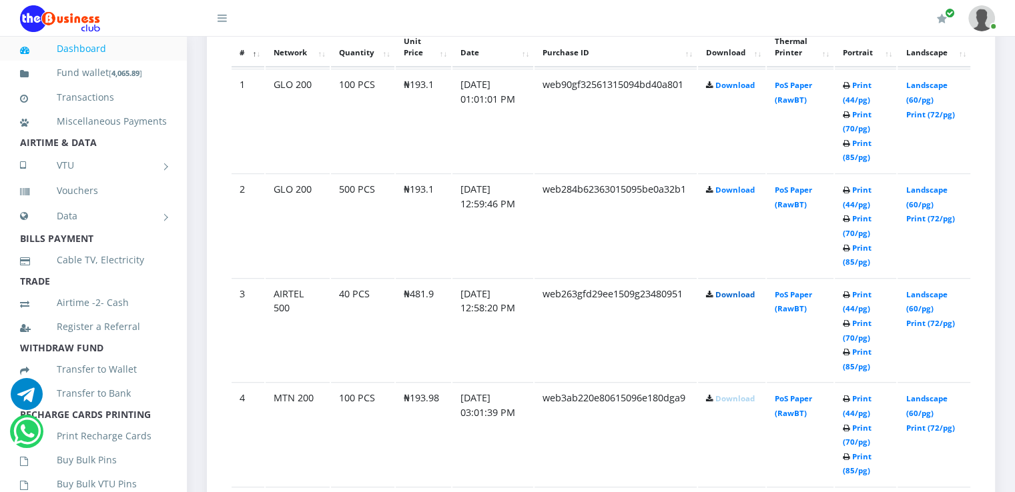
click at [721, 290] on link "Download" at bounding box center [734, 295] width 39 height 10
click at [682, 233] on td "web284b62363015095be0a32b1" at bounding box center [615, 224] width 162 height 103
click at [729, 190] on link "Download" at bounding box center [734, 190] width 39 height 10
click at [746, 87] on link "Download" at bounding box center [734, 85] width 39 height 10
click at [70, 318] on link "Airtime -2- Cash" at bounding box center [93, 303] width 147 height 31
